Goal: Information Seeking & Learning: Compare options

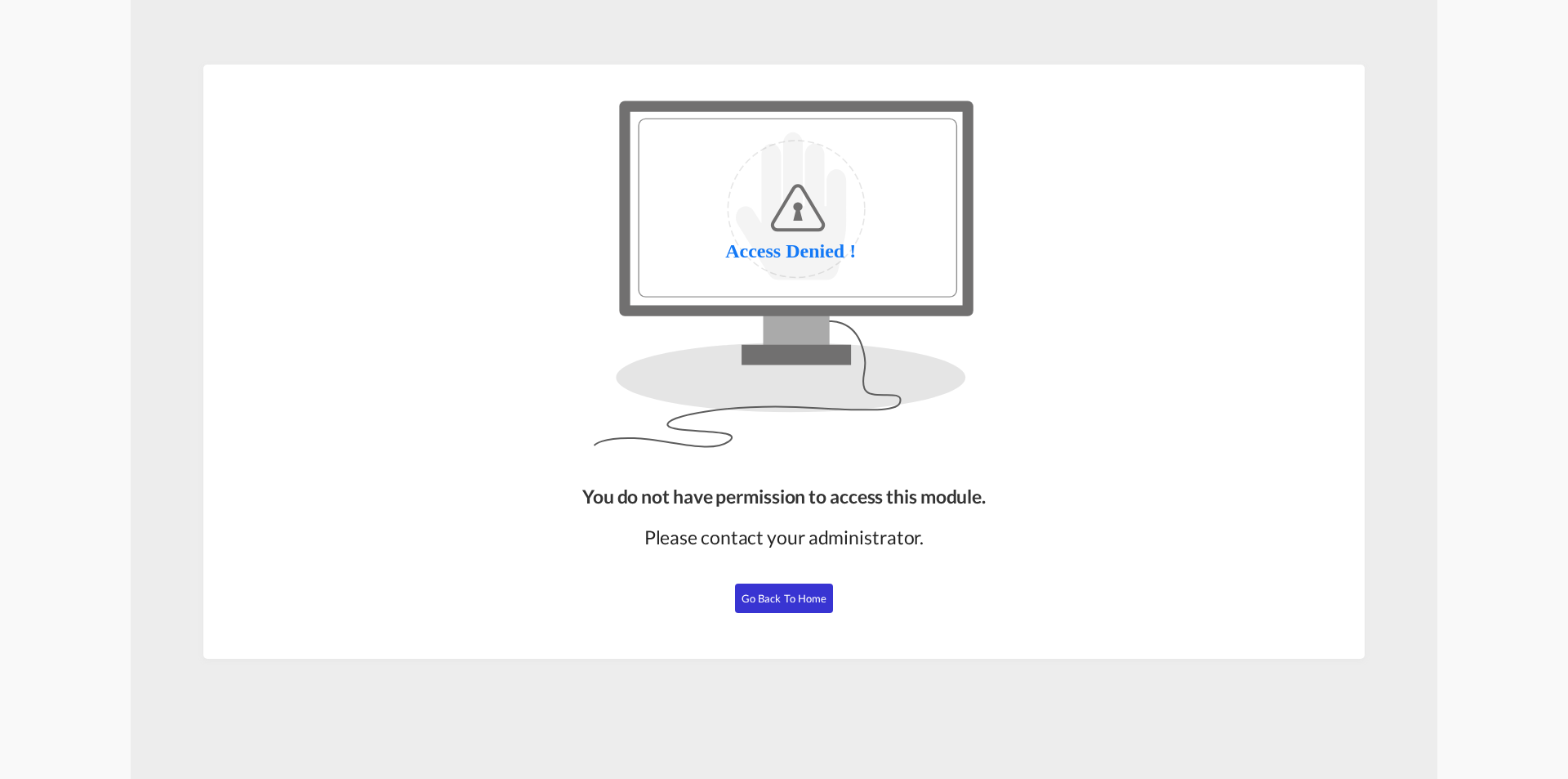
click at [791, 600] on span "Go Back to Home" at bounding box center [784, 599] width 86 height 13
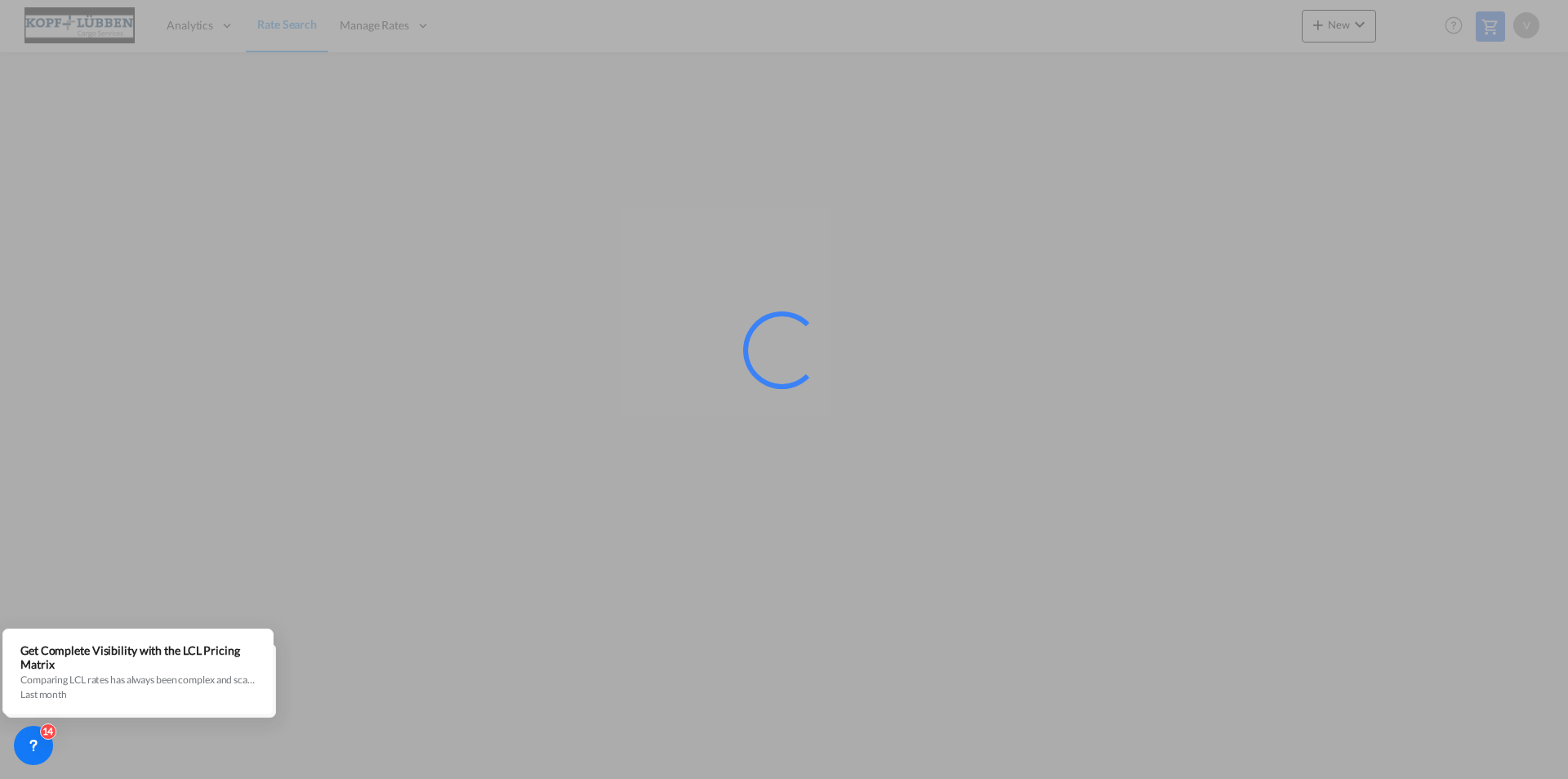
click at [476, 286] on div at bounding box center [784, 389] width 1568 height 779
